Goal: Use online tool/utility: Utilize a website feature to perform a specific function

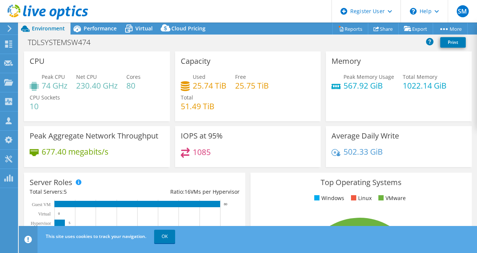
select select "EULondon"
select select "USD"
click at [307, 101] on div "Used 25.74 TiB Free 25.75 TiB Total 51.49 TiB" at bounding box center [248, 95] width 135 height 45
click at [280, 114] on div "Used 25.74 TiB Free 25.75 TiB Total 51.49 TiB" at bounding box center [248, 95] width 135 height 45
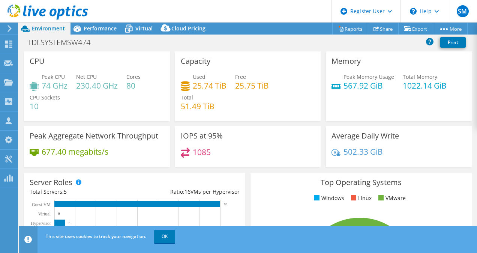
click at [271, 119] on div "Capacity Used 25.74 TiB Free 25.75 TiB Total 51.49 TiB" at bounding box center [248, 86] width 146 height 70
click at [260, 162] on div "1085" at bounding box center [248, 155] width 135 height 16
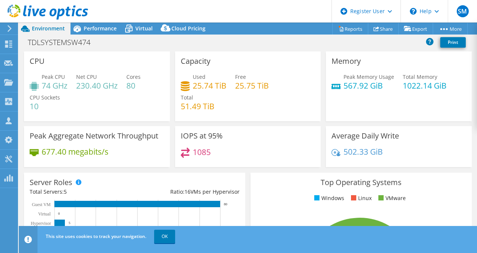
drag, startPoint x: 260, startPoint y: 162, endPoint x: 260, endPoint y: 251, distance: 89.2
click at [251, 241] on div "This site uses cookies to track your navigation. OK" at bounding box center [261, 236] width 435 height 21
click at [260, 251] on header "This site uses cookies to track your navigation. OK" at bounding box center [259, 239] width 481 height 27
click at [329, 243] on div "This site uses cookies to track your navigation. OK" at bounding box center [261, 236] width 435 height 21
drag, startPoint x: 329, startPoint y: 243, endPoint x: 329, endPoint y: 250, distance: 6.7
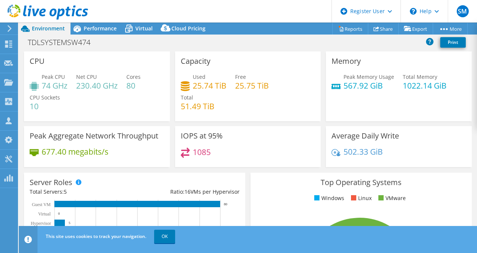
click at [329, 243] on div "This site uses cookies to track your navigation. OK" at bounding box center [261, 236] width 435 height 21
